Goal: Transaction & Acquisition: Purchase product/service

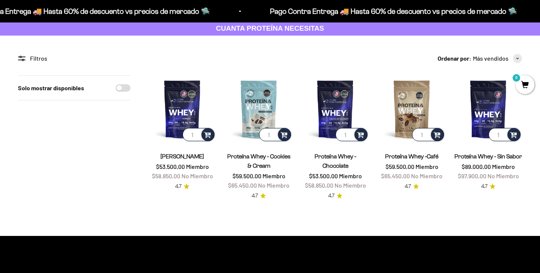
scroll to position [63, 0]
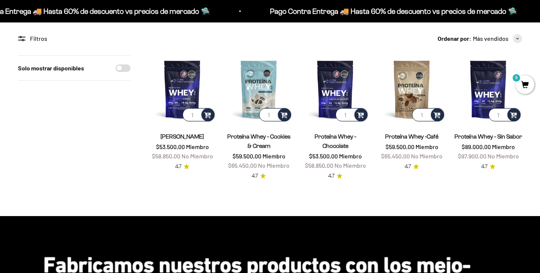
click at [338, 145] on link "Proteína Whey - Chocolate" at bounding box center [335, 141] width 42 height 16
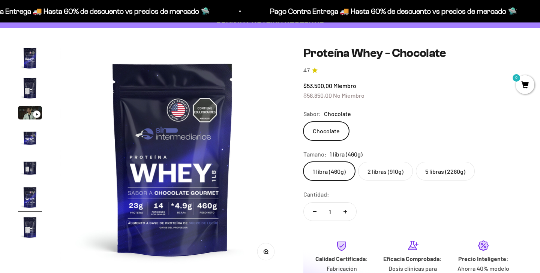
scroll to position [74, 0]
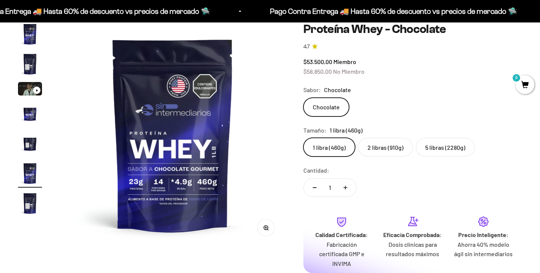
click at [375, 147] on label "2 libras (910g)" at bounding box center [385, 147] width 55 height 19
click at [303, 138] on input "2 libras (910g)" at bounding box center [303, 138] width 0 height 0
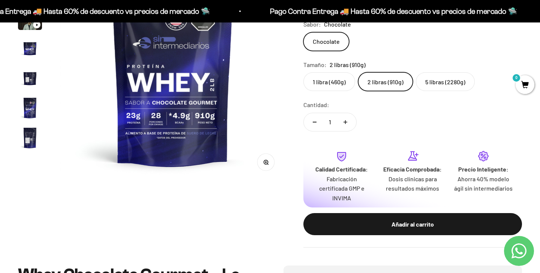
scroll to position [146, 0]
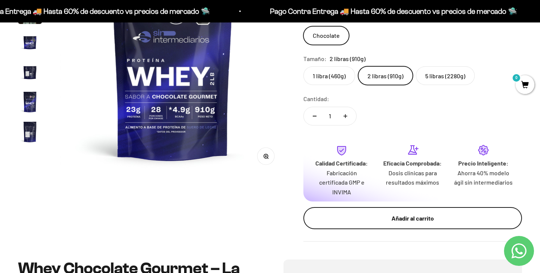
click at [351, 214] on div "Añadir al carrito" at bounding box center [412, 219] width 189 height 10
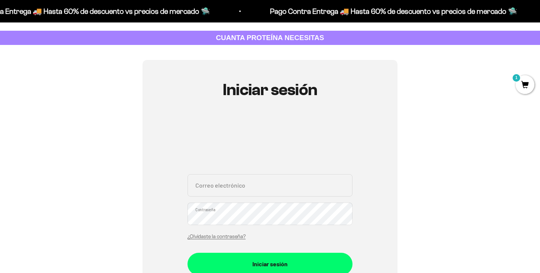
scroll to position [80, 0]
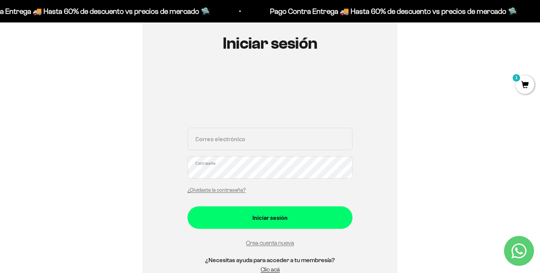
type input "[EMAIL_ADDRESS][DOMAIN_NAME]"
click at [270, 217] on button "Iniciar sesión" at bounding box center [269, 218] width 165 height 22
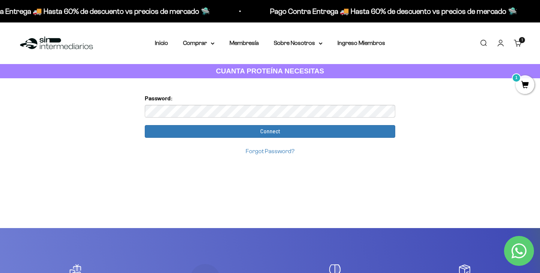
click at [262, 153] on link "Forgot Password?" at bounding box center [270, 151] width 49 height 6
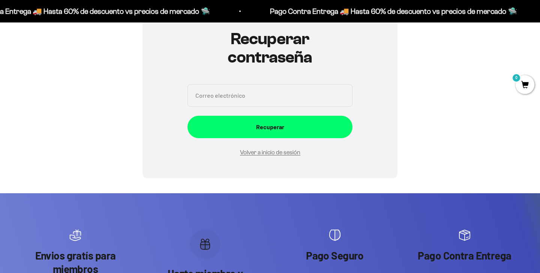
scroll to position [84, 0]
click at [233, 100] on input "Correo electrónico" at bounding box center [269, 95] width 165 height 22
type input "casgaleano@gmail.com"
type input "d"
click at [264, 99] on input "d" at bounding box center [269, 95] width 165 height 22
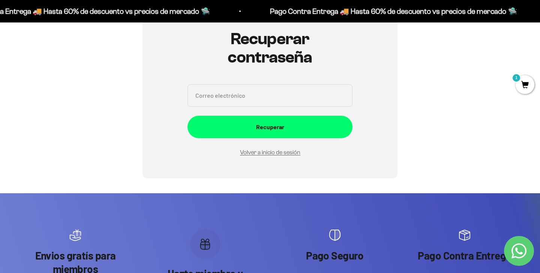
type input "da.salazars004@gmail.com"
click at [270, 126] on button "Recuperar" at bounding box center [269, 127] width 165 height 22
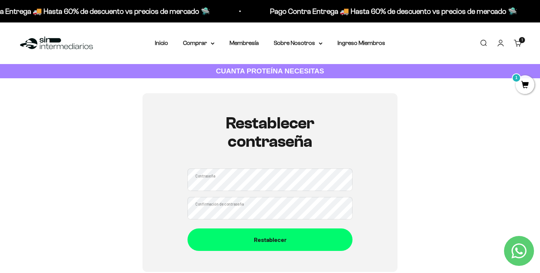
click at [210, 196] on div "Contraseña Confirmación de contraseña" at bounding box center [269, 194] width 165 height 51
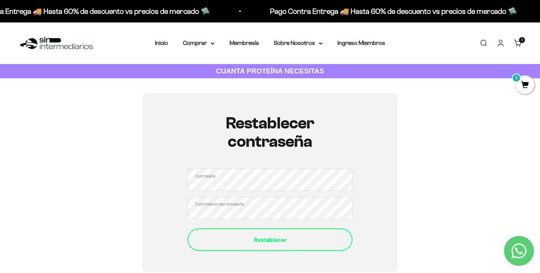
click at [255, 241] on div "Restablecer" at bounding box center [269, 240] width 135 height 10
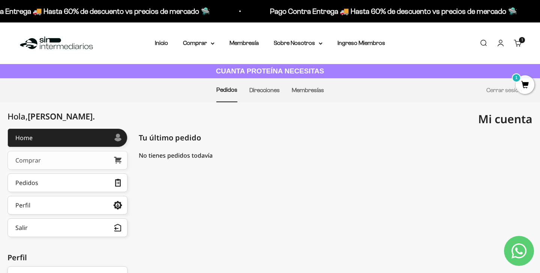
click at [68, 160] on link "Comprar" at bounding box center [67, 160] width 120 height 19
